Goal: Communication & Community: Answer question/provide support

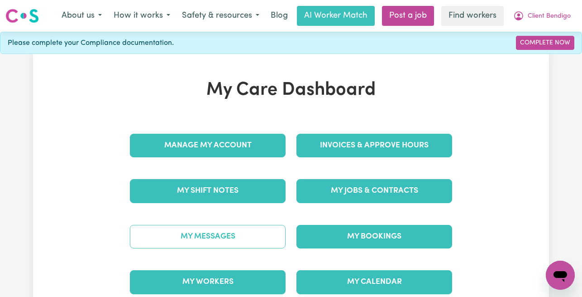
click at [243, 235] on link "My Messages" at bounding box center [208, 237] width 156 height 24
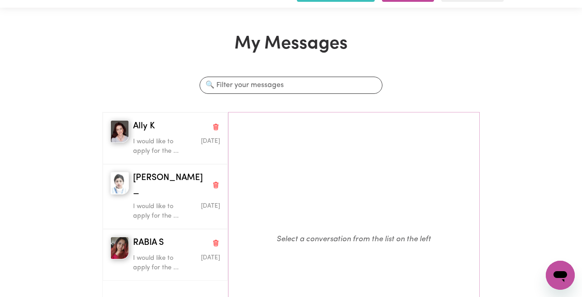
scroll to position [25, 0]
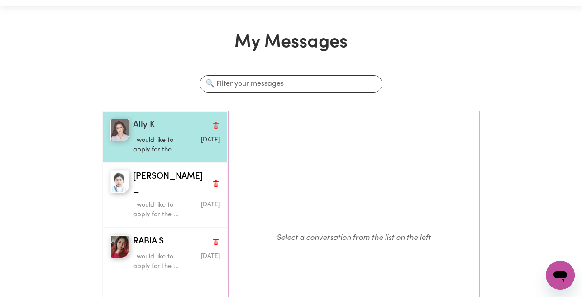
click at [139, 140] on p "I would like to apply for the ..." at bounding box center [162, 144] width 58 height 19
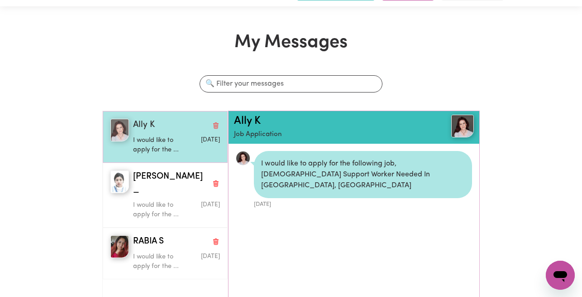
scroll to position [5, 0]
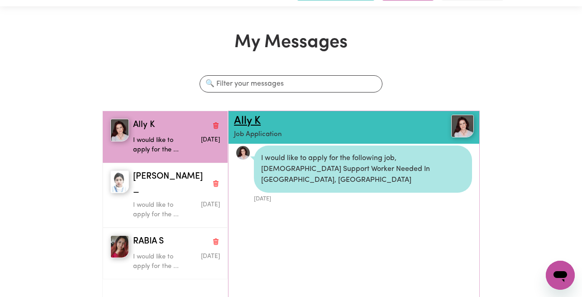
click at [238, 119] on link "Ally K" at bounding box center [247, 120] width 27 height 11
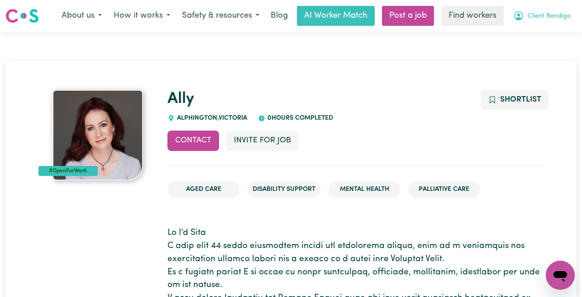
click at [538, 22] on button "Client Bendigo" at bounding box center [542, 15] width 69 height 19
click at [549, 8] on button "Client Bendigo" at bounding box center [542, 15] width 69 height 19
click at [542, 53] on link "Logout" at bounding box center [541, 51] width 72 height 17
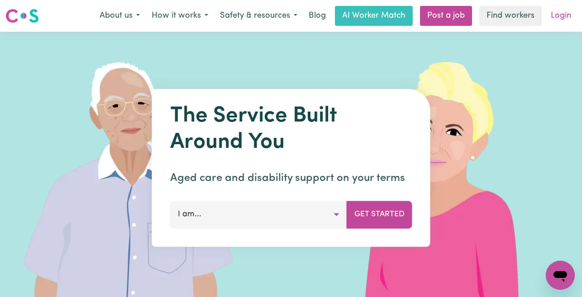
click at [555, 21] on link "Login" at bounding box center [561, 16] width 31 height 20
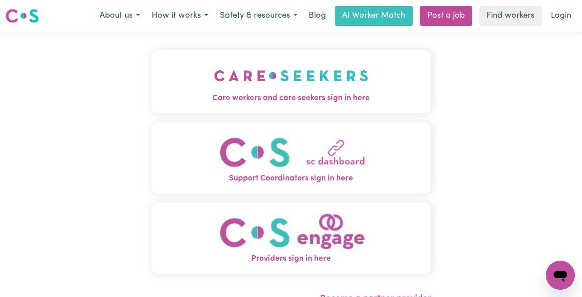
click at [265, 82] on img "Care workers and care seekers sign in here" at bounding box center [291, 76] width 154 height 34
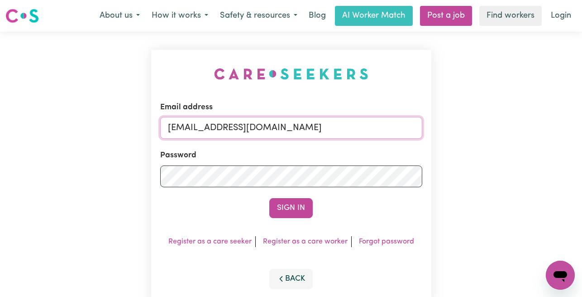
drag, startPoint x: 399, startPoint y: 127, endPoint x: 212, endPoint y: 134, distance: 186.2
click at [213, 134] on input "[EMAIL_ADDRESS][DOMAIN_NAME]" at bounding box center [291, 128] width 262 height 22
paste input "AllyCF"
type input "[EMAIL_ADDRESS][DOMAIN_NAME]"
click at [269, 198] on button "Sign In" at bounding box center [290, 208] width 43 height 20
